Goal: Check status: Check status

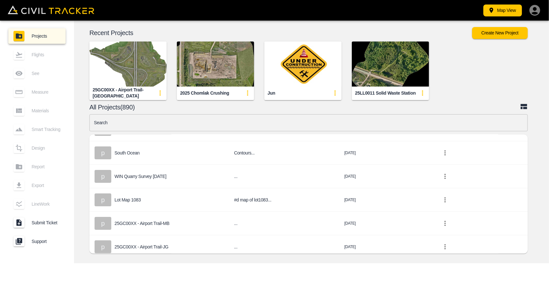
scroll to position [129, 0]
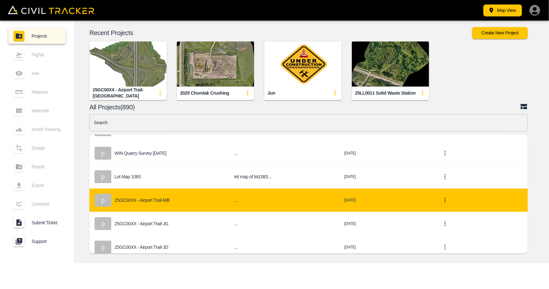
click at [160, 199] on p "25GC00XX - Airport Trail-MB" at bounding box center [141, 199] width 55 height 5
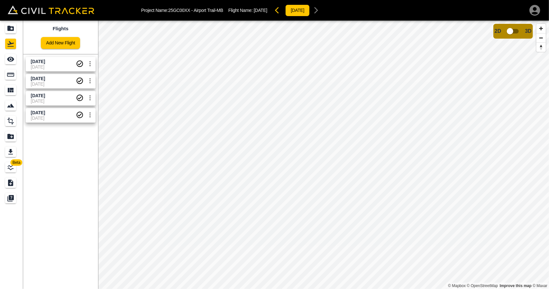
click at [33, 66] on span "[DATE]" at bounding box center [53, 66] width 45 height 5
click at [39, 80] on span "[DATE]" at bounding box center [38, 78] width 14 height 5
click at [45, 95] on span "[DATE]" at bounding box center [38, 95] width 14 height 5
click at [66, 111] on span "[DATE]" at bounding box center [53, 113] width 45 height 6
click at [66, 99] on span "[DATE]" at bounding box center [53, 100] width 45 height 5
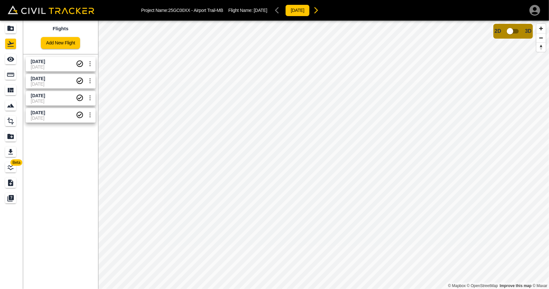
click at [65, 83] on span "[DATE]" at bounding box center [53, 83] width 45 height 5
click at [63, 65] on span "[DATE]" at bounding box center [53, 66] width 45 height 5
